Goal: Task Accomplishment & Management: Use online tool/utility

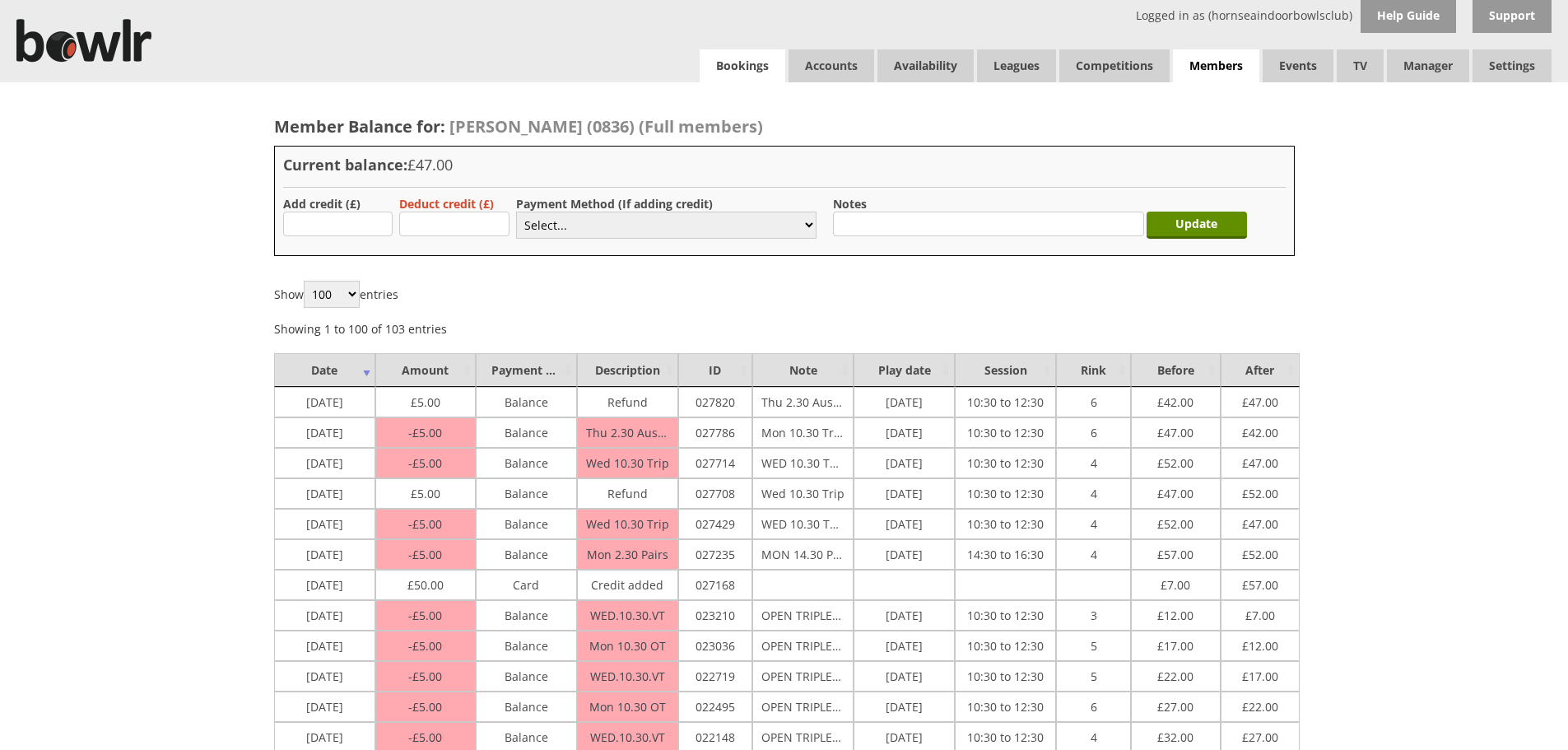
click at [738, 66] on link "Bookings" at bounding box center [742, 65] width 85 height 33
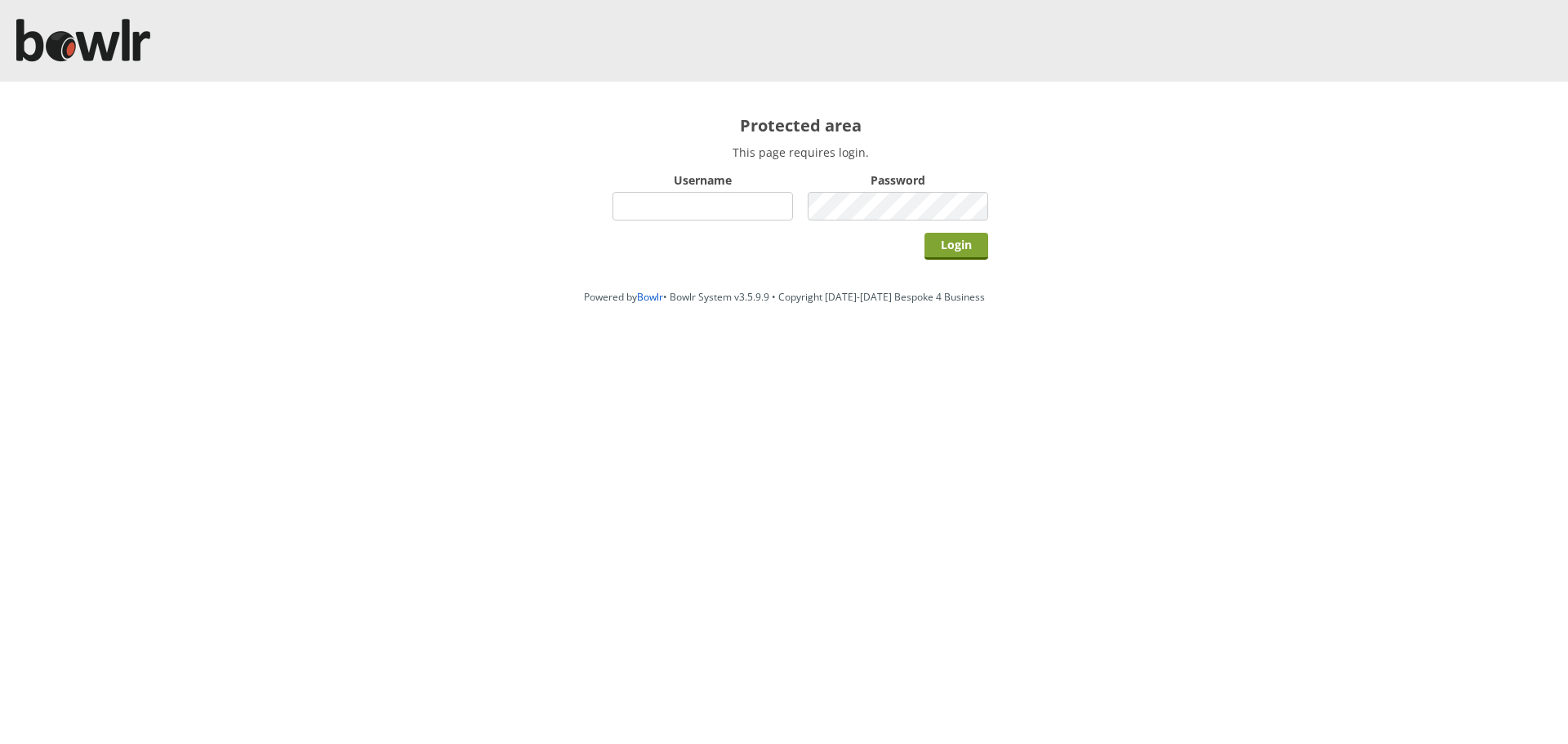
type input "hornseaindoorbowlsclub"
click at [930, 242] on input "Login" at bounding box center [956, 247] width 64 height 27
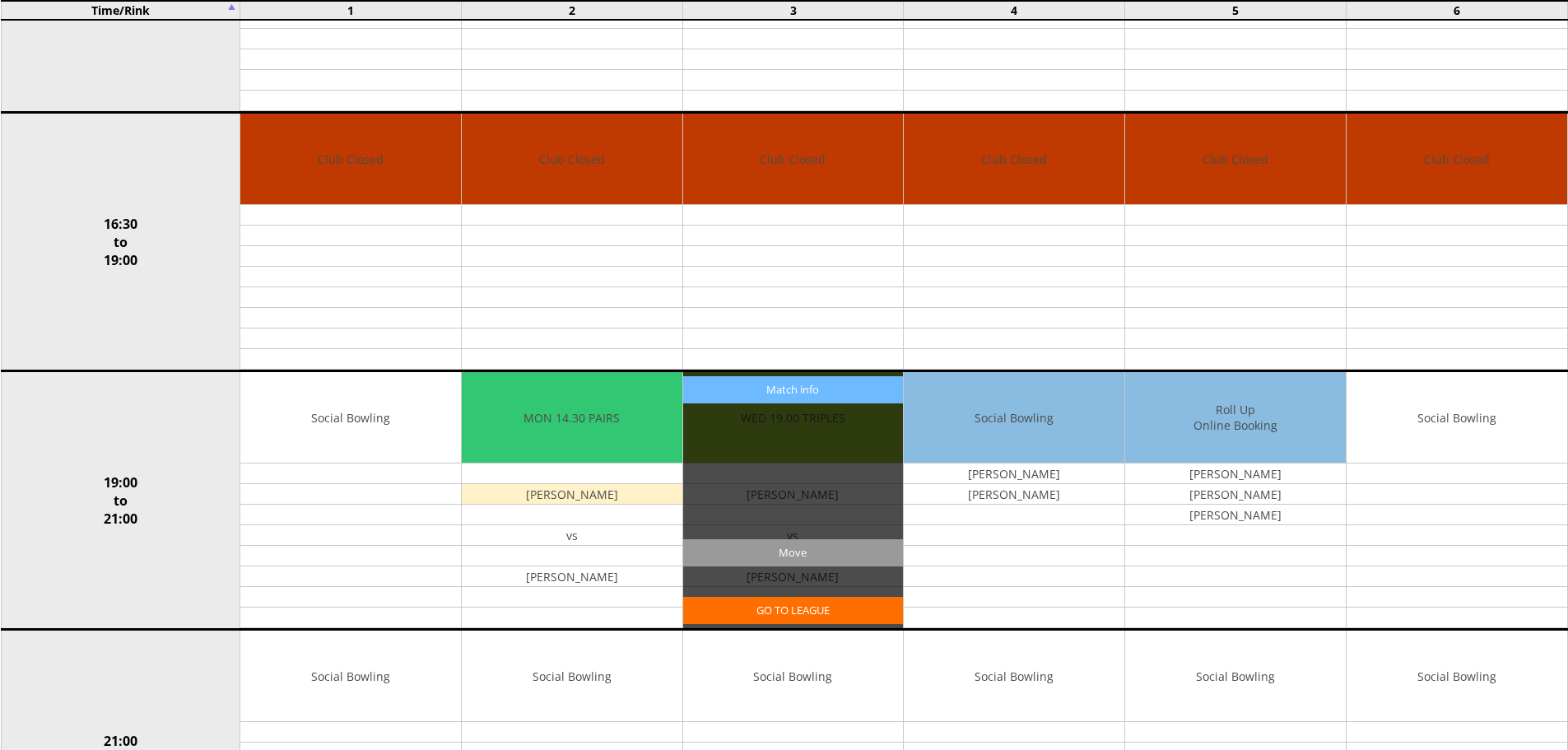
scroll to position [1153, 0]
